Goal: Task Accomplishment & Management: Use online tool/utility

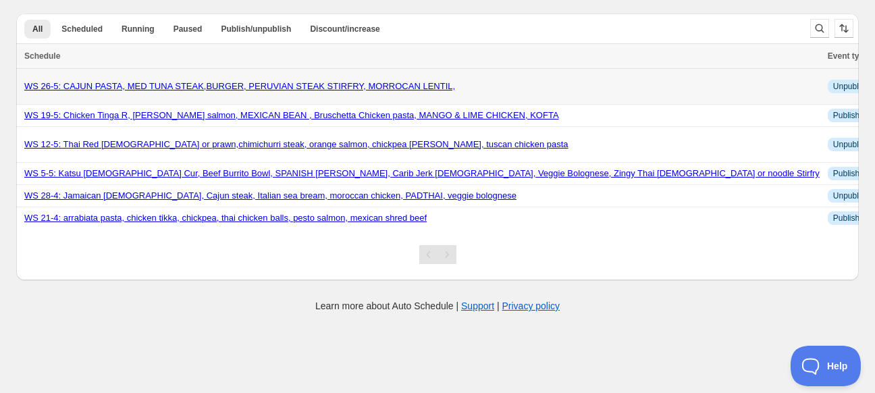
click at [394, 84] on link "WS 26-5: CAJUN PASTA, MED TUNA STEAK,BURGER, PERUVIAN STEAK STIRFRY, MORROCAN L…" at bounding box center [239, 86] width 431 height 10
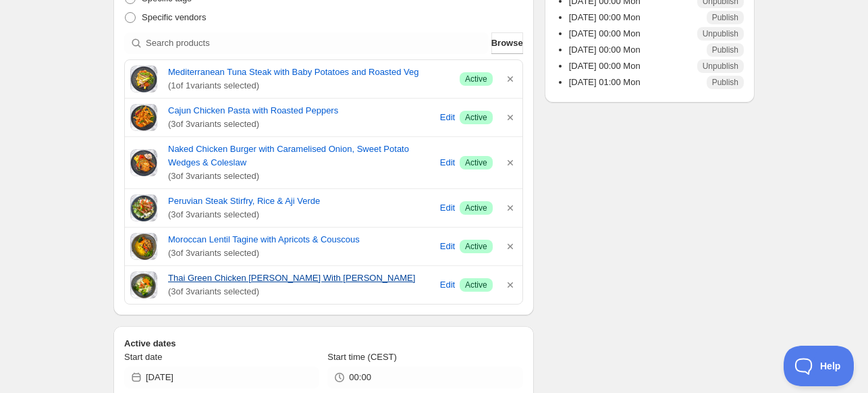
scroll to position [372, 0]
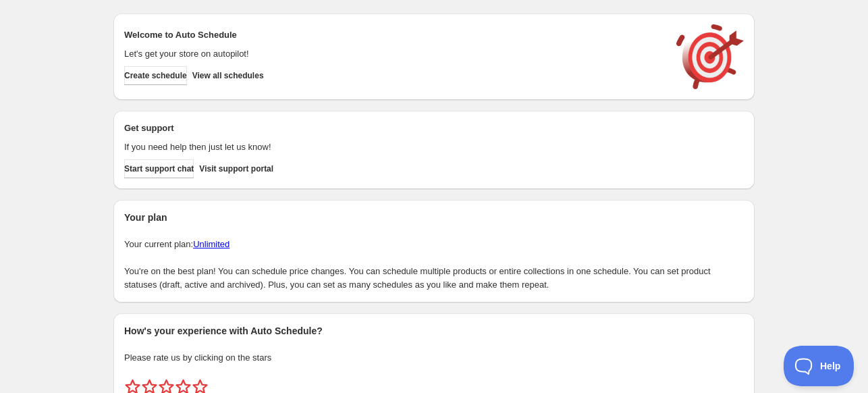
scroll to position [58, 0]
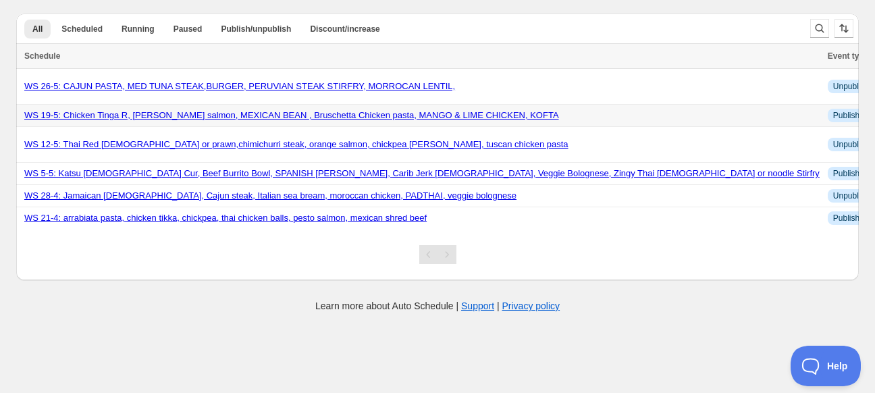
click at [433, 112] on link "WS 19-5: Chicken Tinga R, [PERSON_NAME] salmon, MEXICAN BEAN , Bruschetta Chick…" at bounding box center [291, 115] width 534 height 10
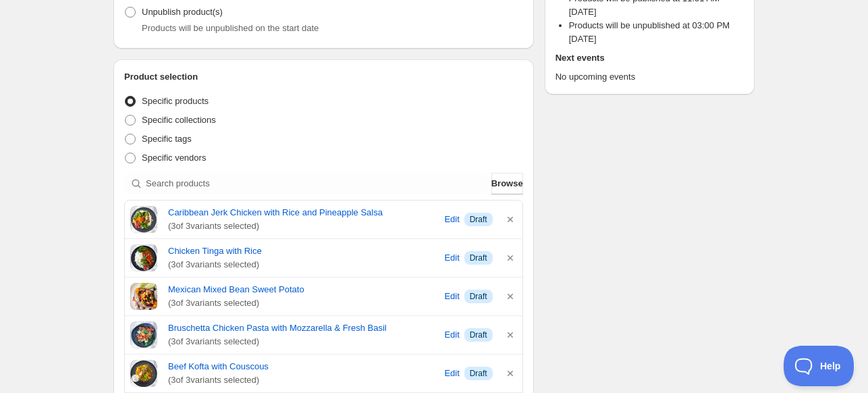
scroll to position [219, 0]
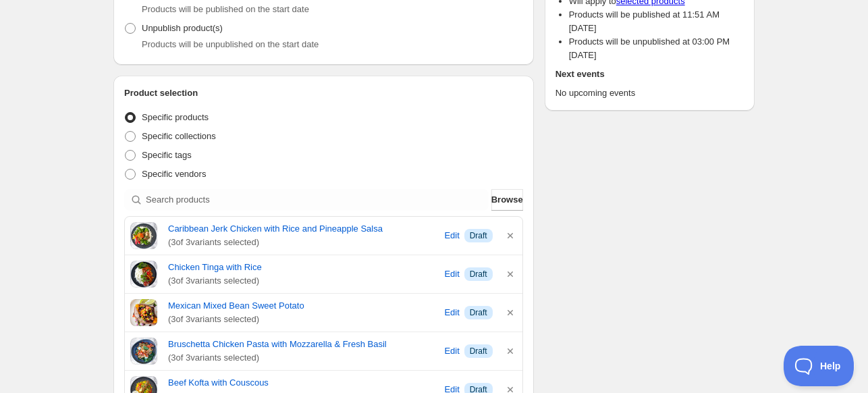
type input "15:30"
